Goal: Information Seeking & Learning: Learn about a topic

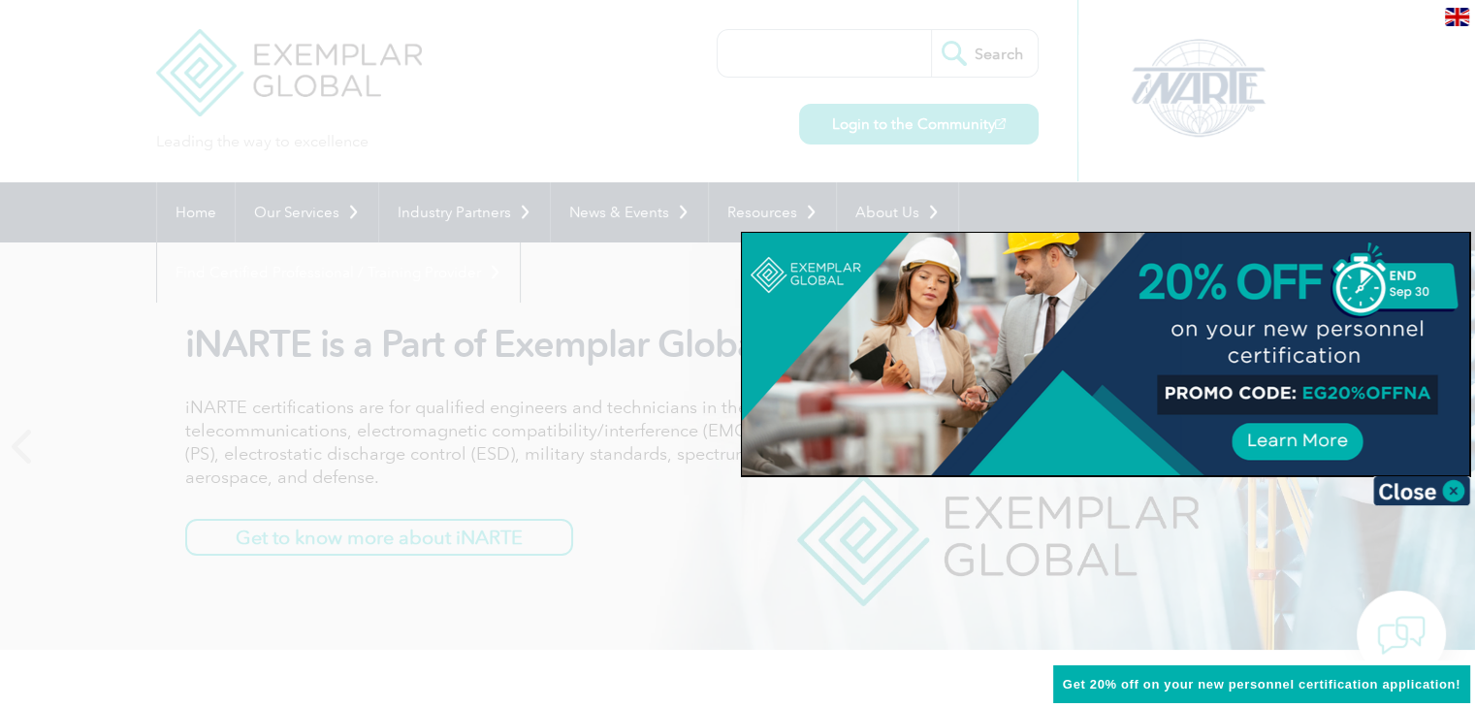
click at [654, 209] on div at bounding box center [737, 354] width 1475 height 708
